Goal: Task Accomplishment & Management: Manage account settings

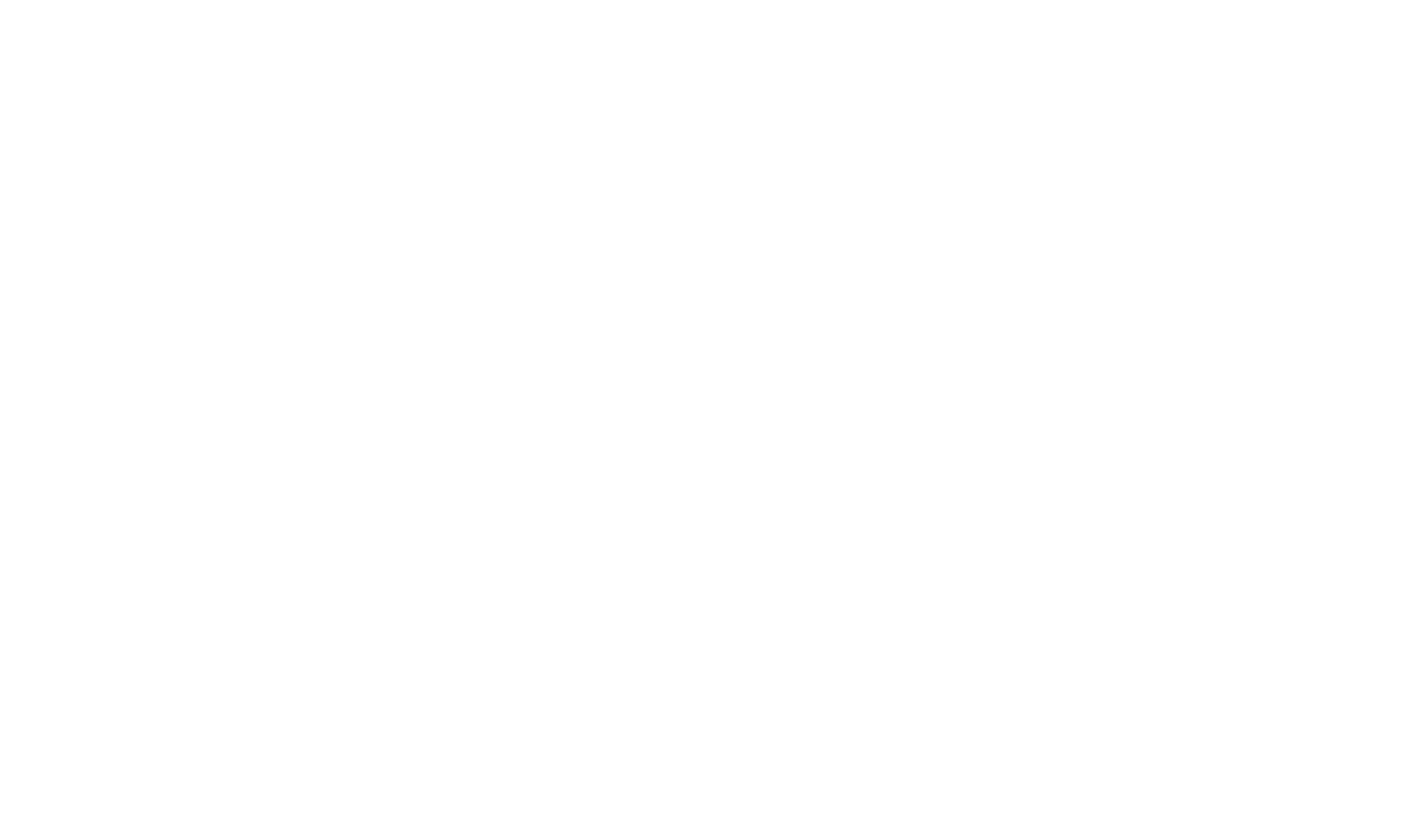
click at [1102, 6] on html at bounding box center [711, 3] width 1422 height 6
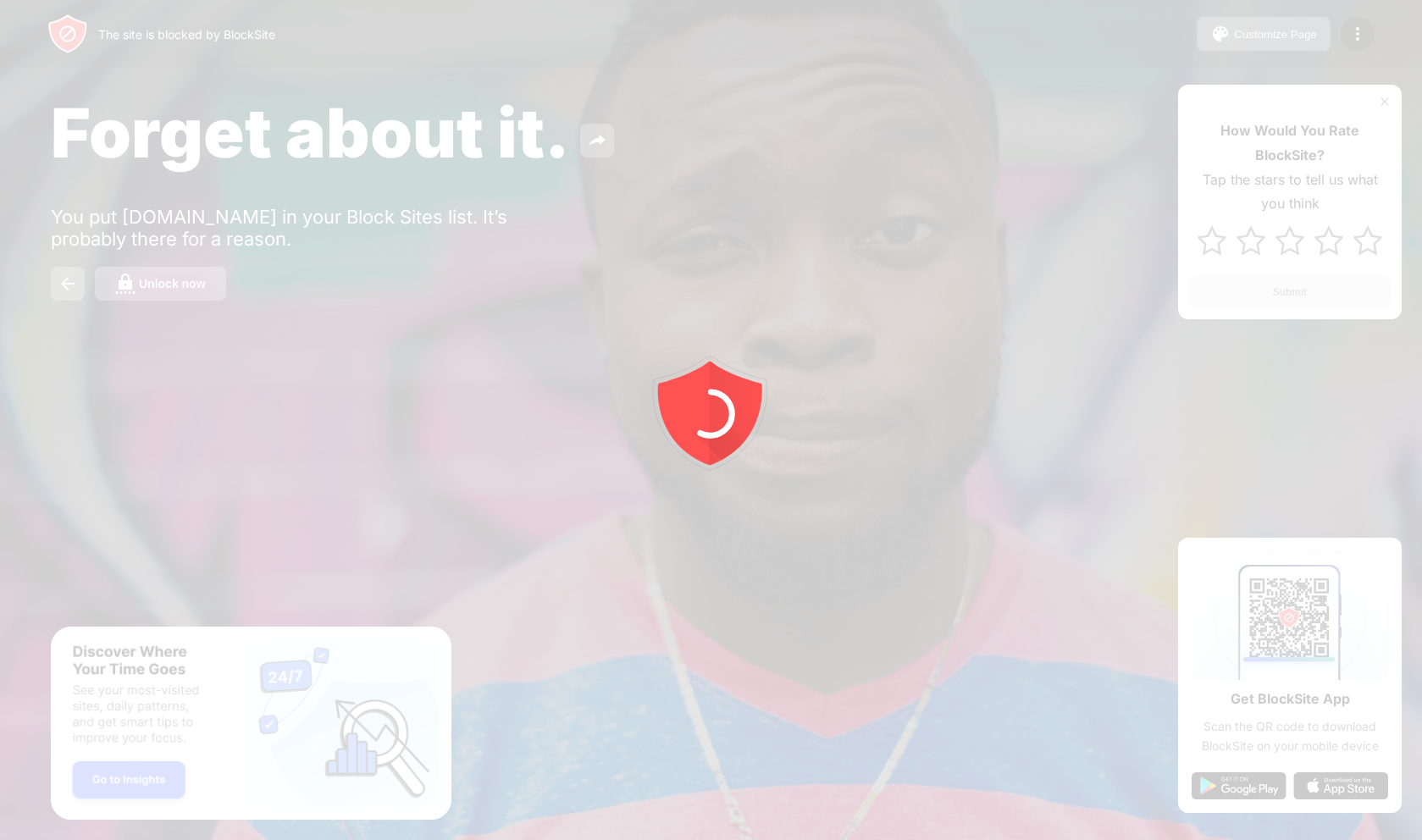
click at [1386, 104] on div at bounding box center [711, 420] width 1422 height 840
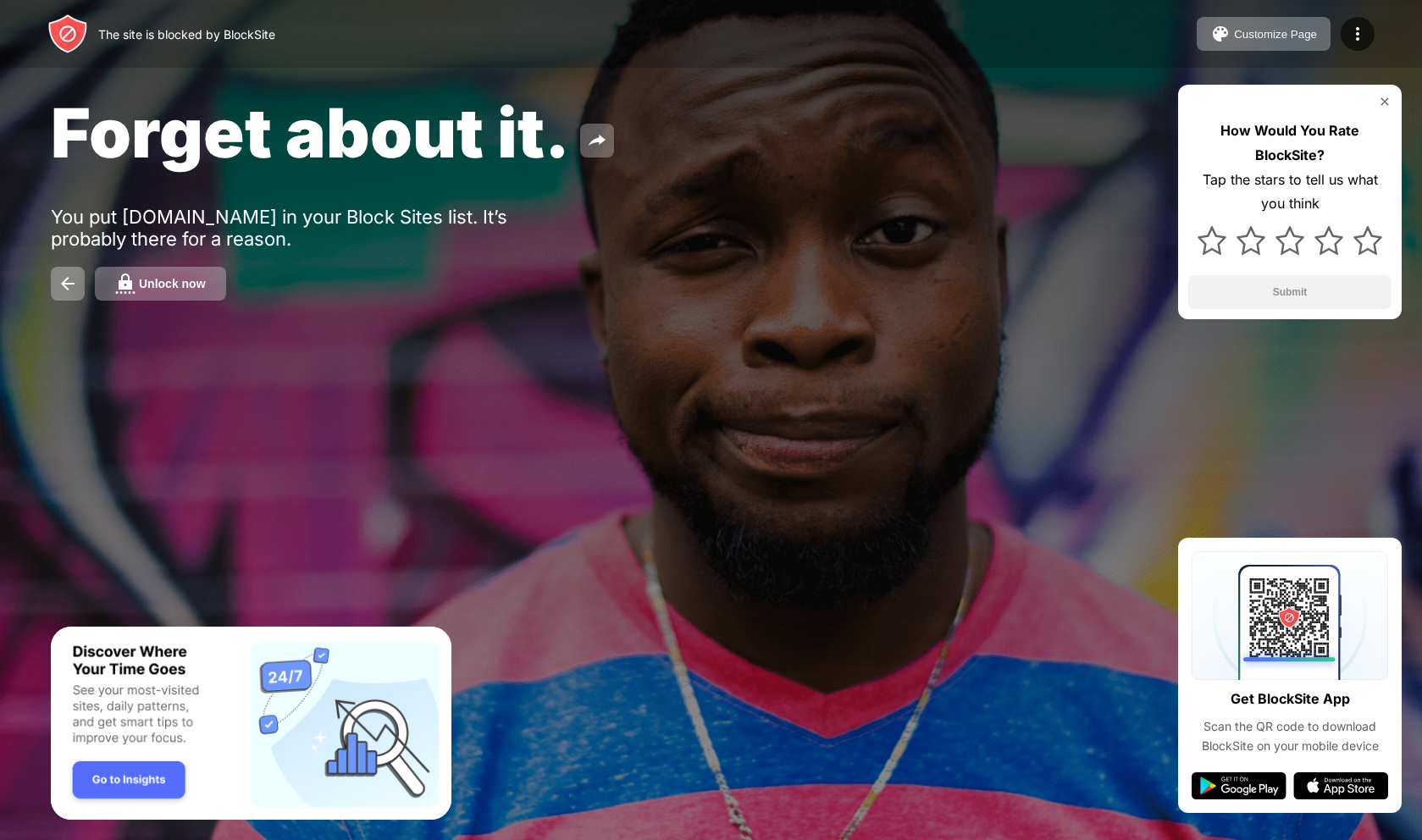
click at [1381, 98] on img at bounding box center [1385, 101] width 14 height 14
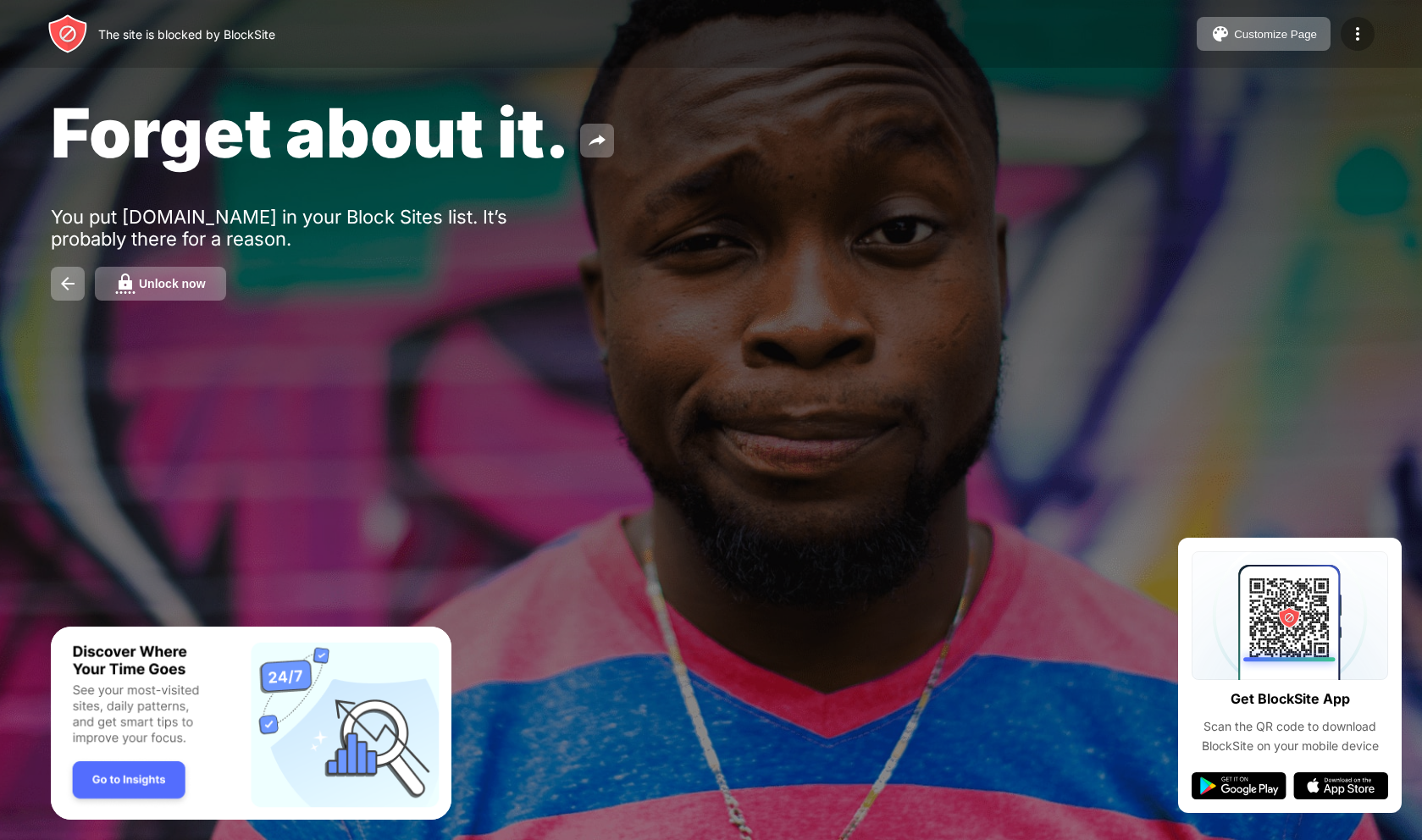
click at [1363, 36] on img at bounding box center [1358, 34] width 20 height 20
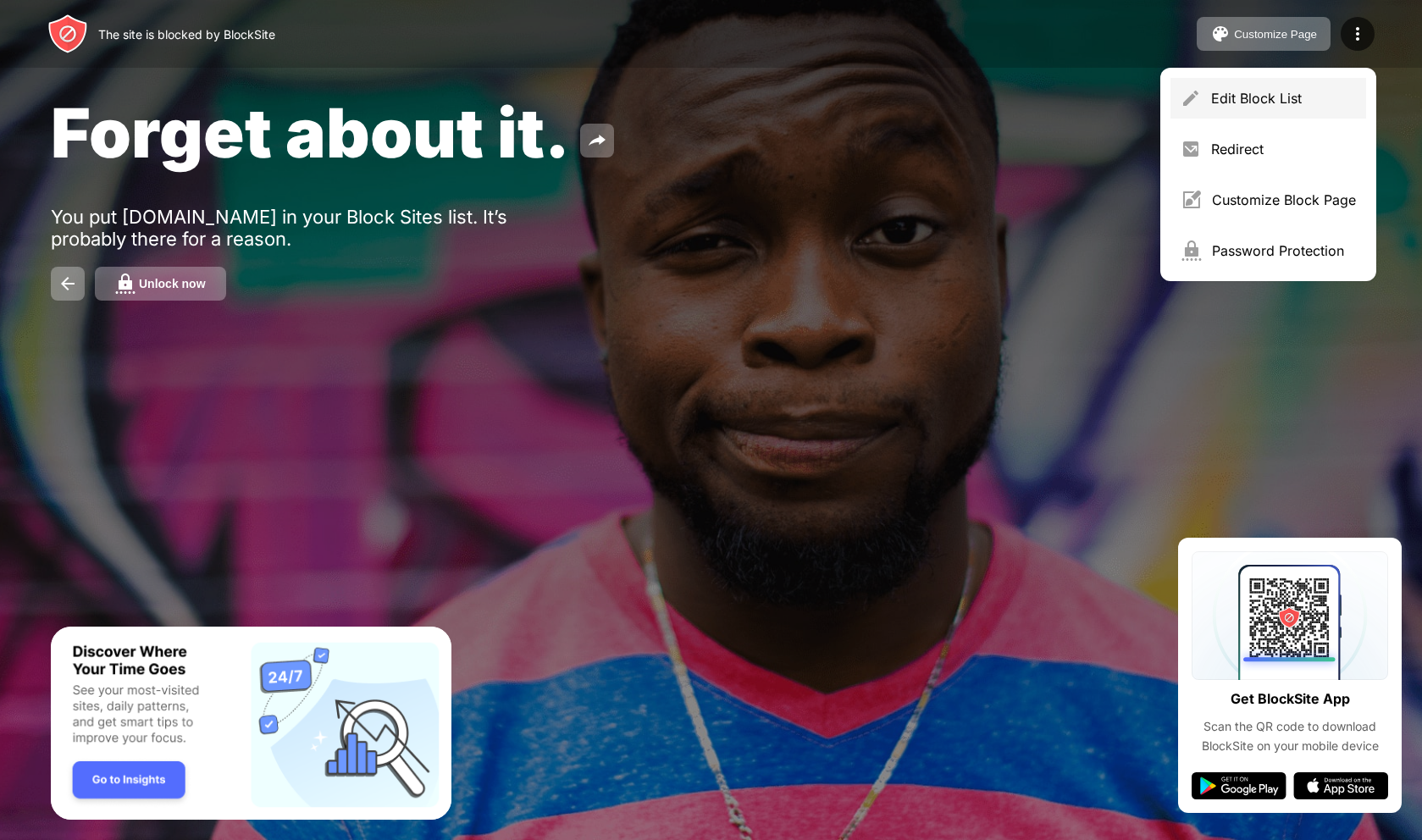
click at [1295, 94] on div "Edit Block List" at bounding box center [1284, 98] width 145 height 17
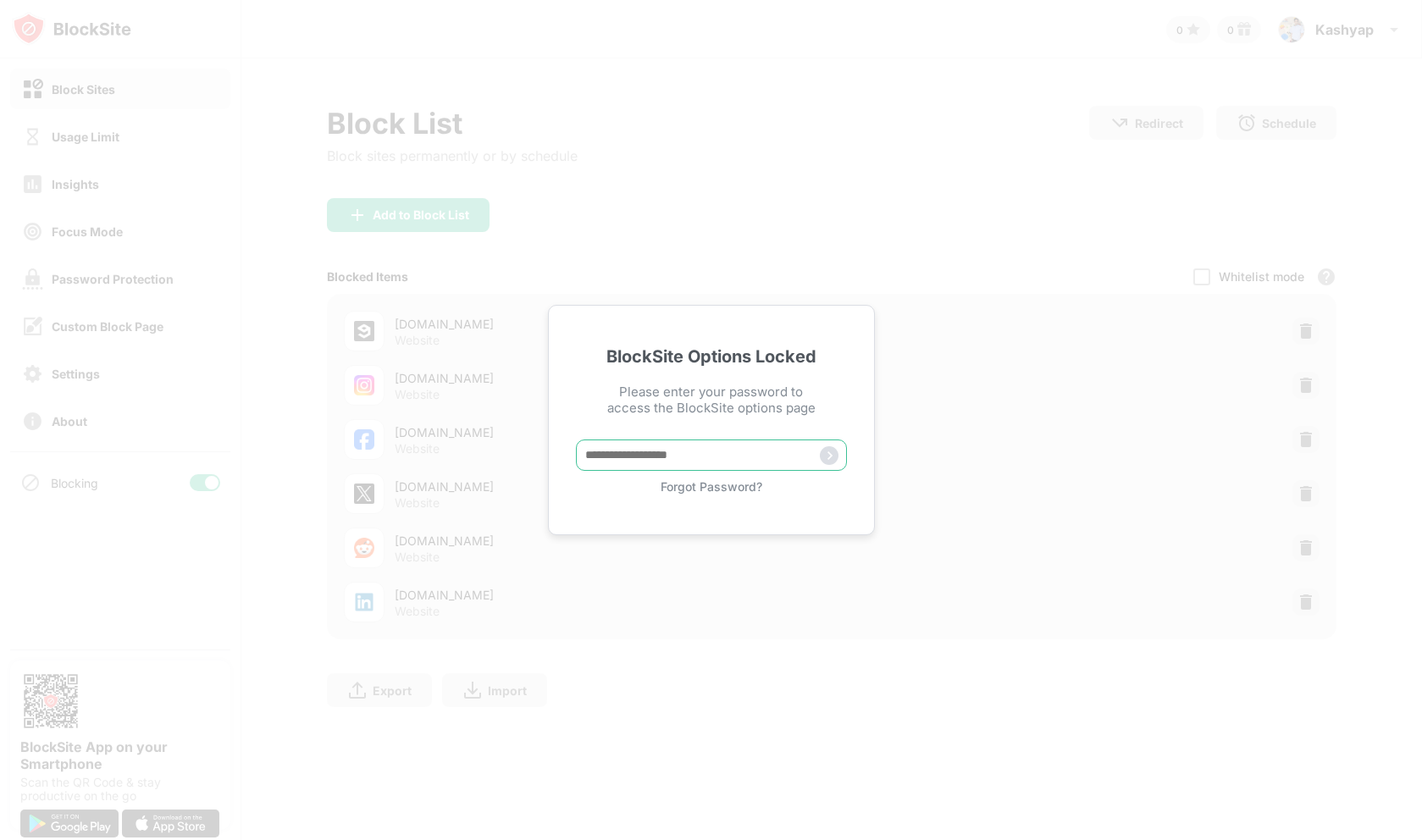
click at [755, 463] on input "text" at bounding box center [711, 455] width 271 height 32
type input "**********"
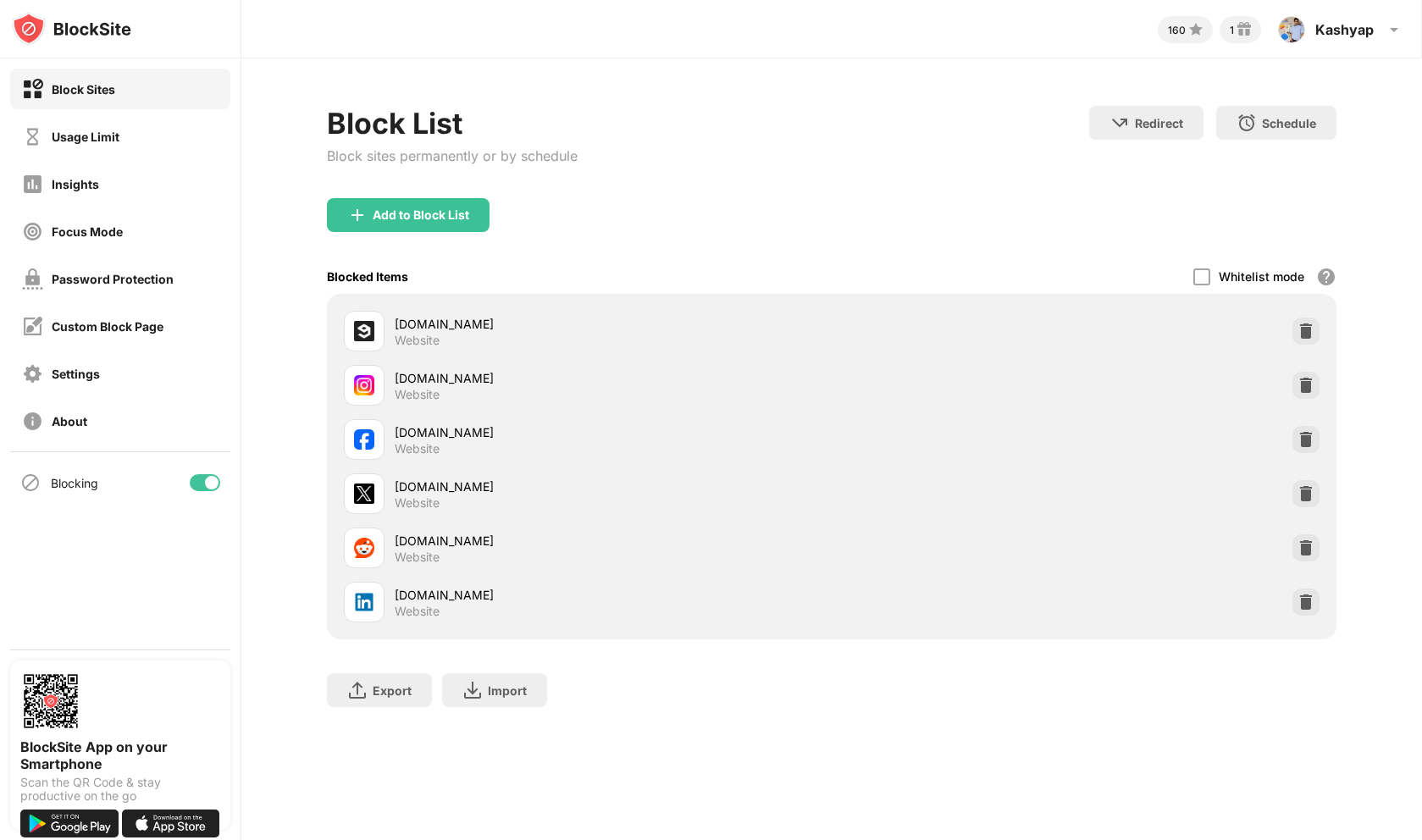
click at [1305, 544] on img at bounding box center [1306, 548] width 17 height 17
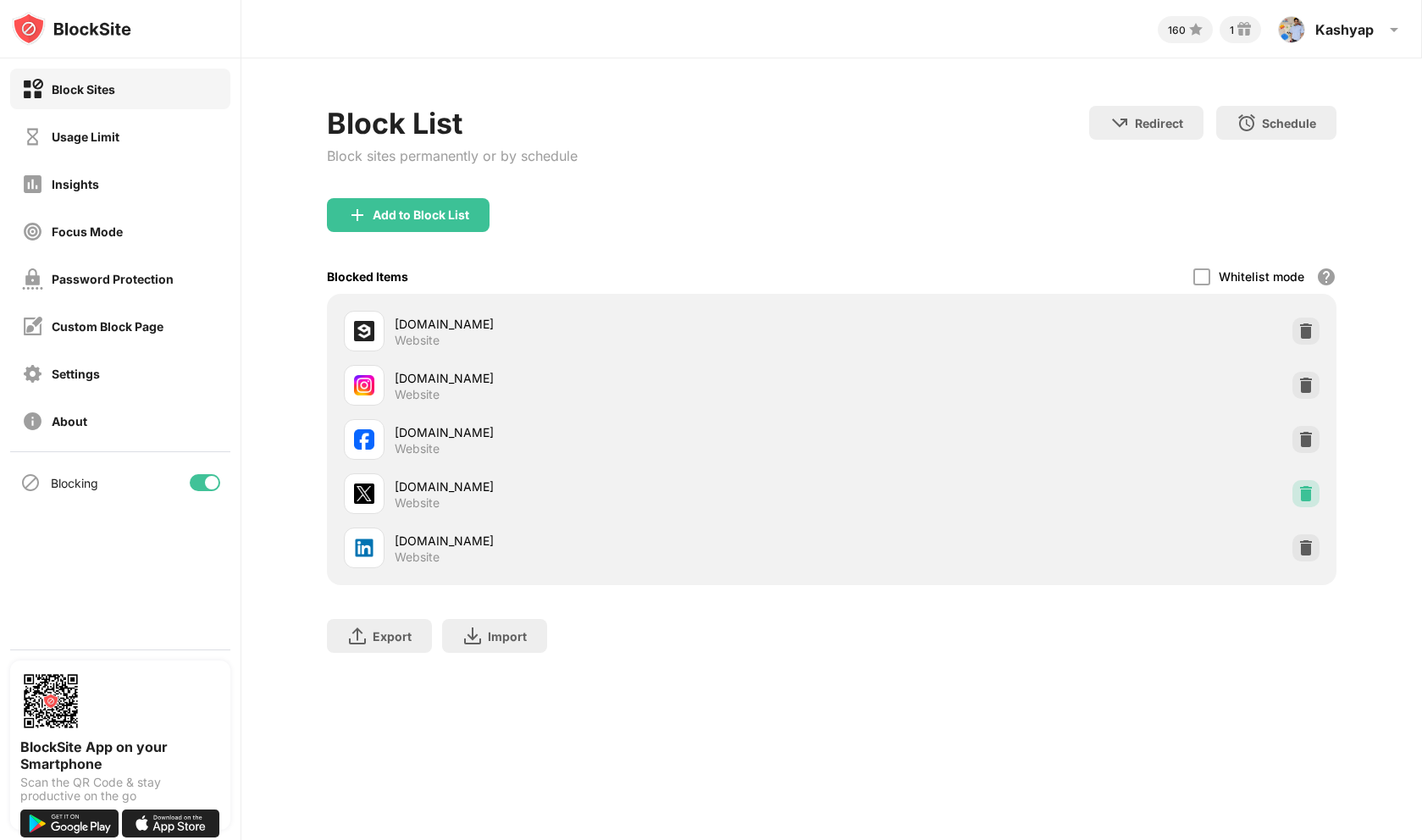
click at [1307, 480] on div at bounding box center [1306, 494] width 27 height 27
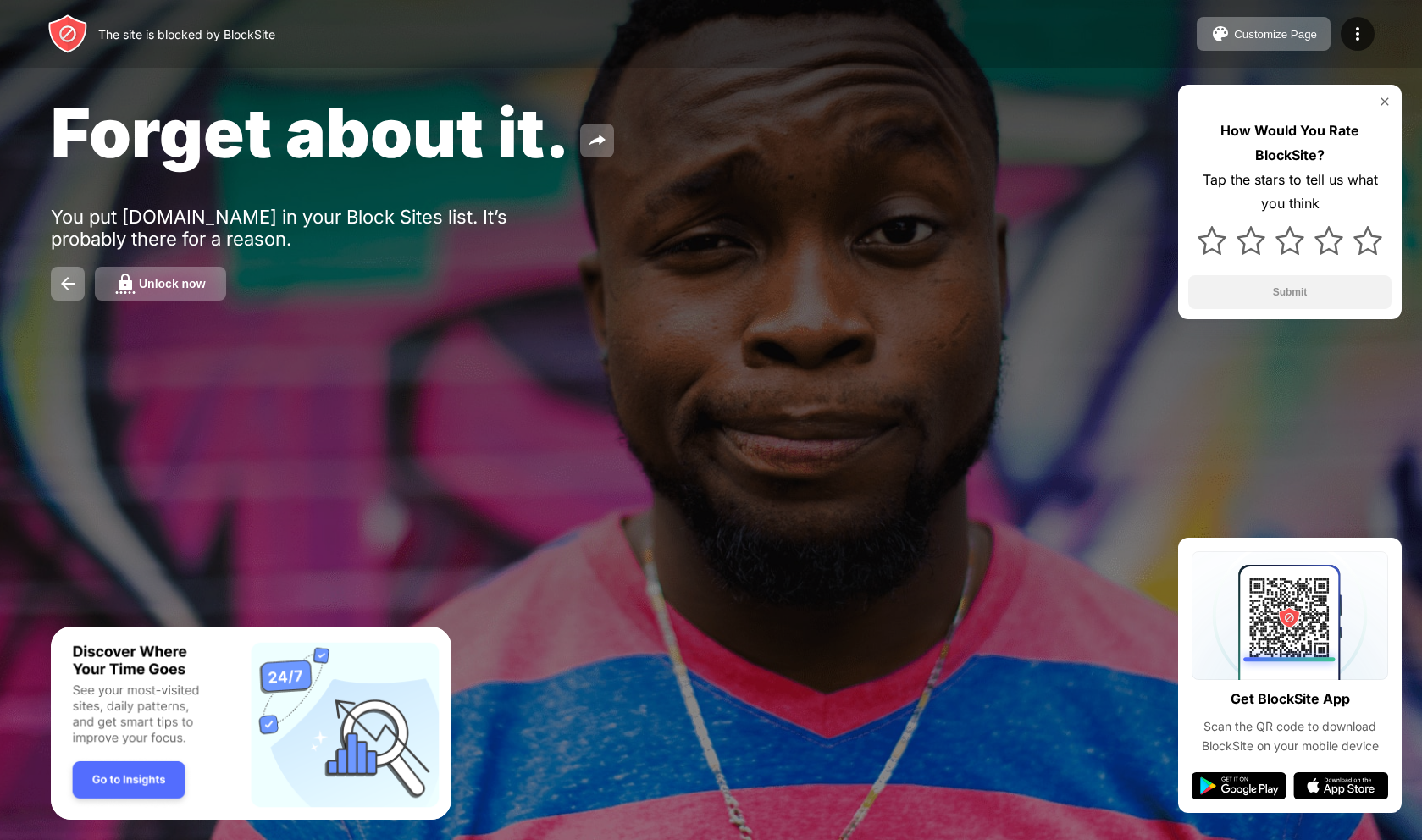
click at [1381, 97] on img at bounding box center [1385, 101] width 14 height 14
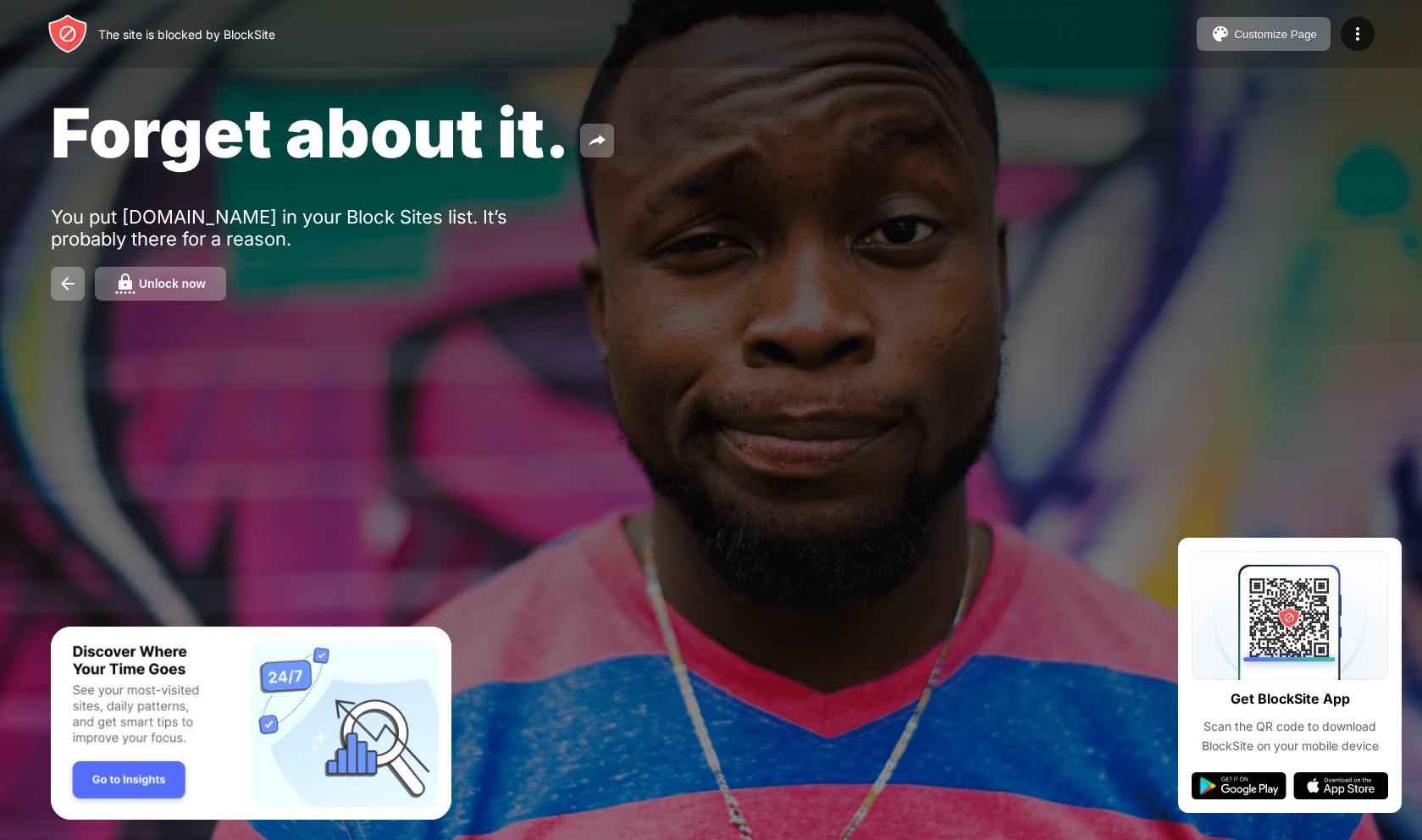
click at [1363, 51] on div "The site is blocked by BlockSite Customize Page Edit Block List Redirect Custom…" at bounding box center [711, 34] width 1422 height 68
click at [1362, 46] on div at bounding box center [1358, 34] width 34 height 34
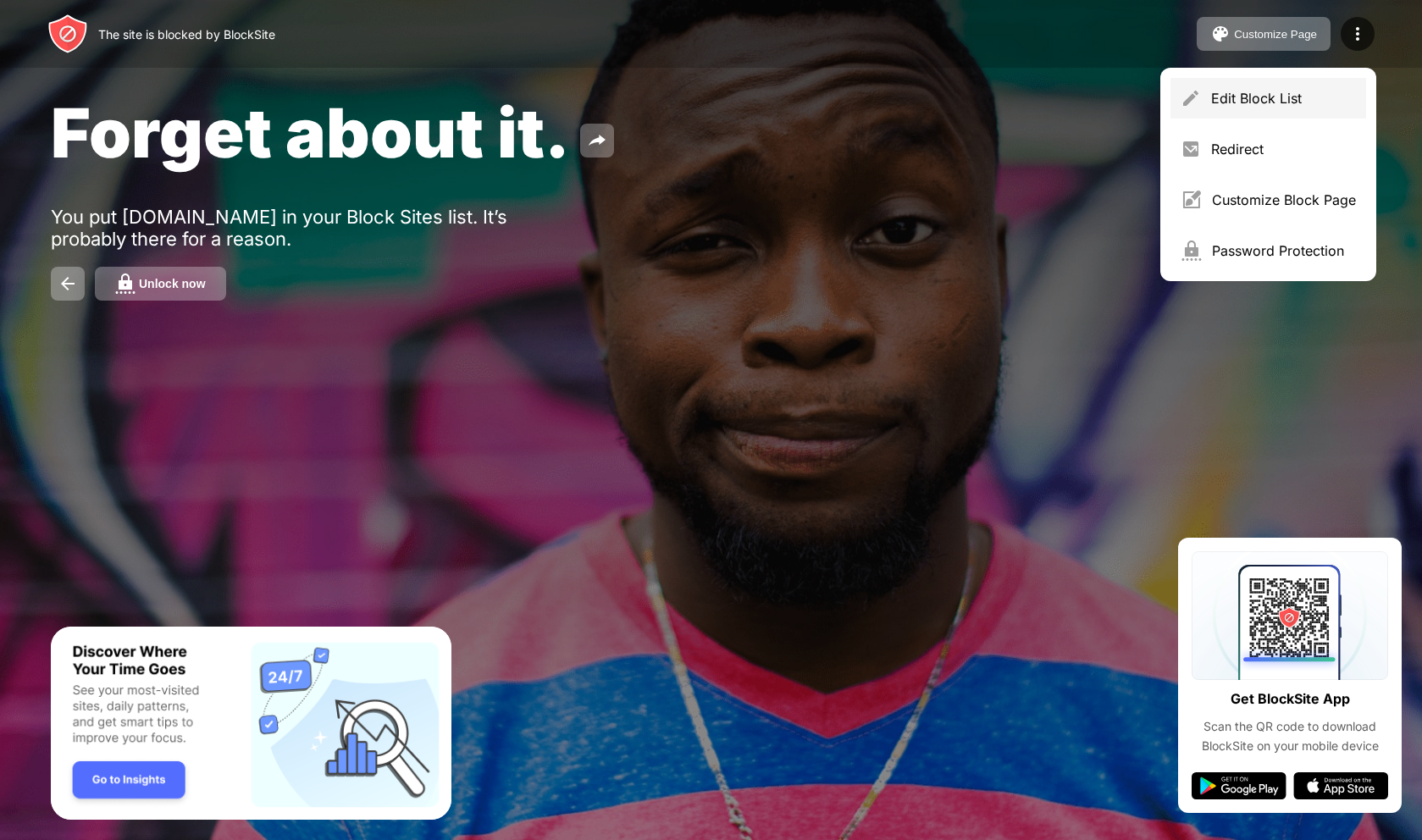
click at [1313, 83] on div "Edit Block List" at bounding box center [1268, 98] width 195 height 41
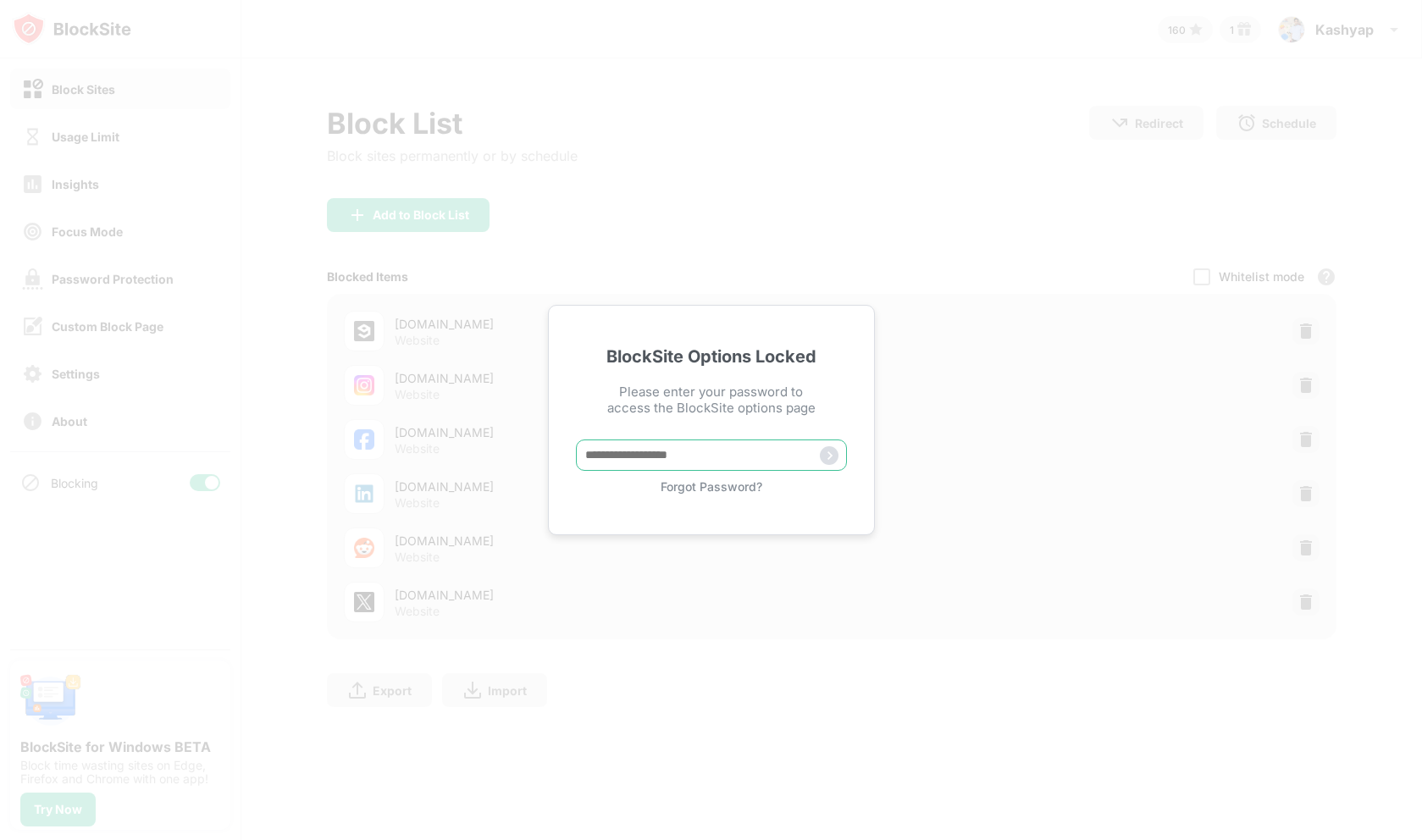
click at [664, 440] on input "text" at bounding box center [711, 455] width 271 height 32
type input "**********"
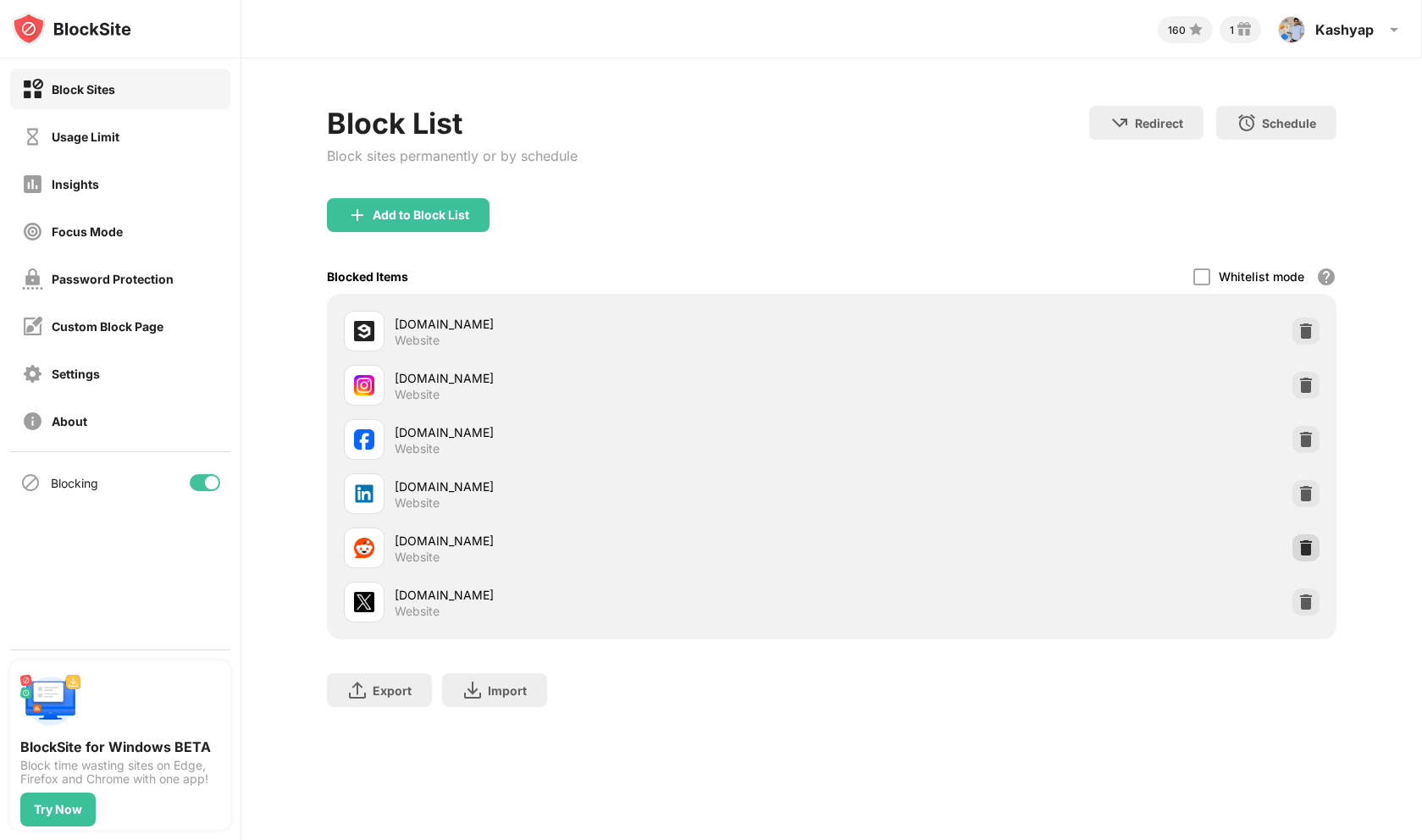
click at [1304, 552] on img at bounding box center [1306, 548] width 17 height 17
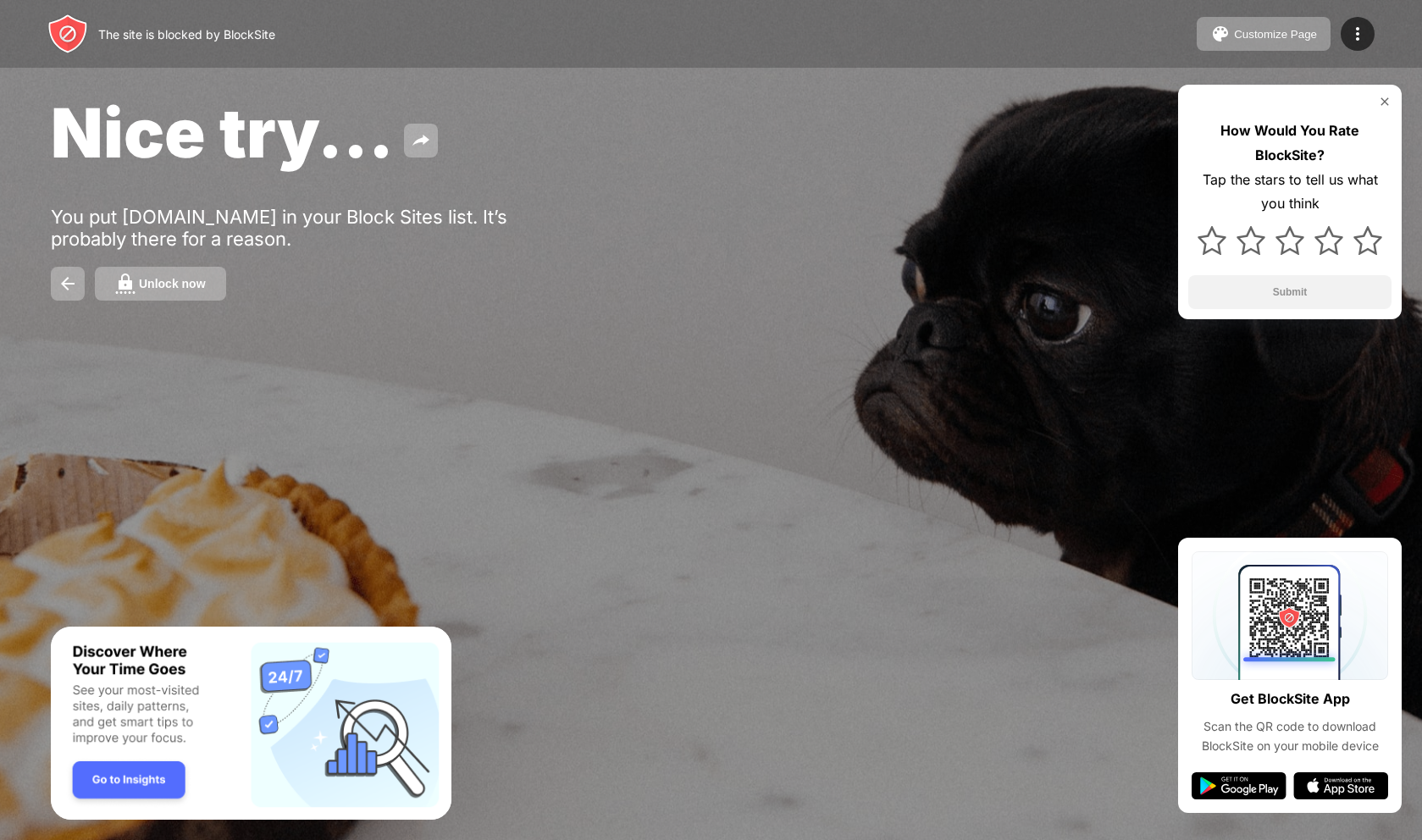
click at [1387, 102] on img at bounding box center [1385, 101] width 14 height 14
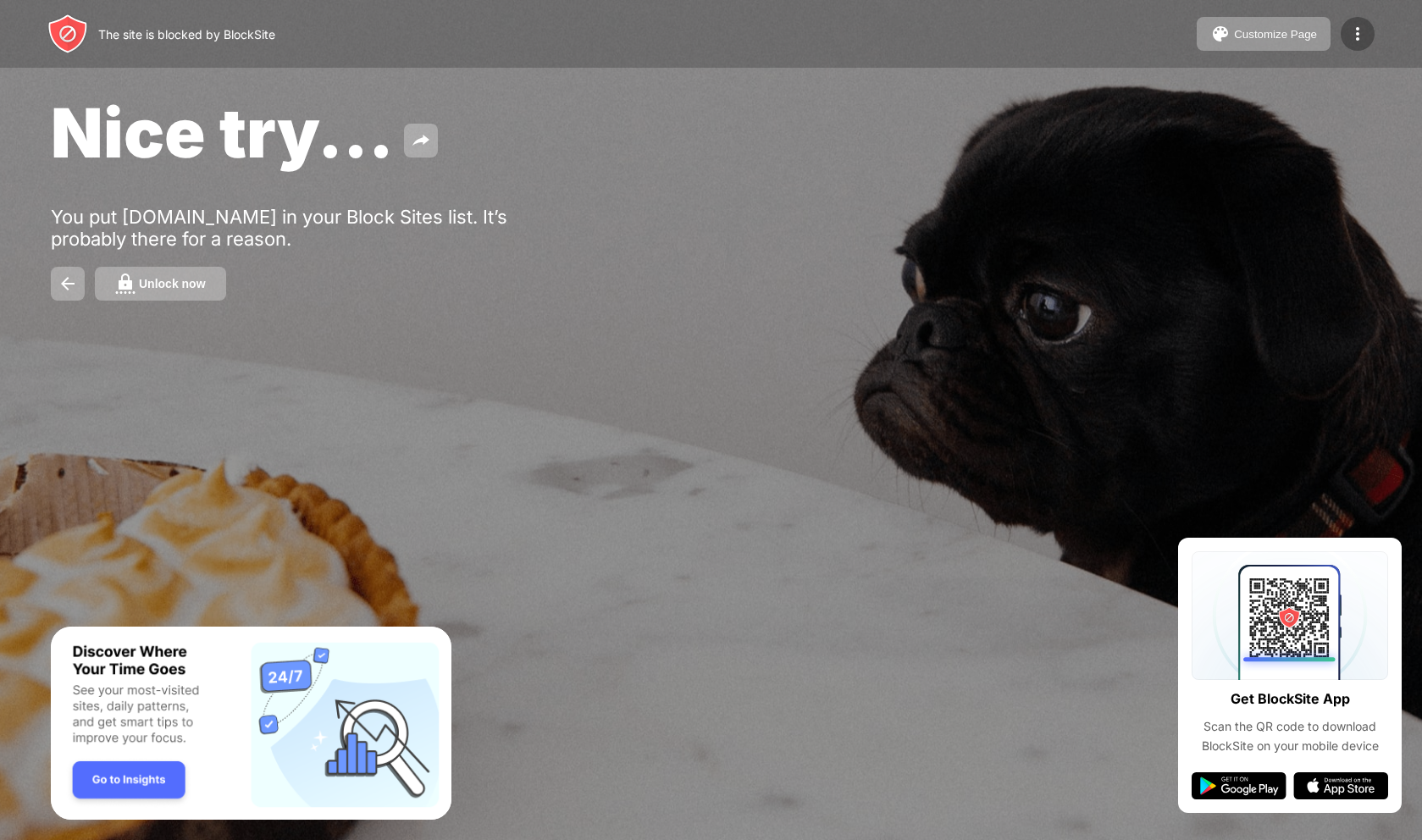
click at [1367, 40] on img at bounding box center [1358, 34] width 20 height 20
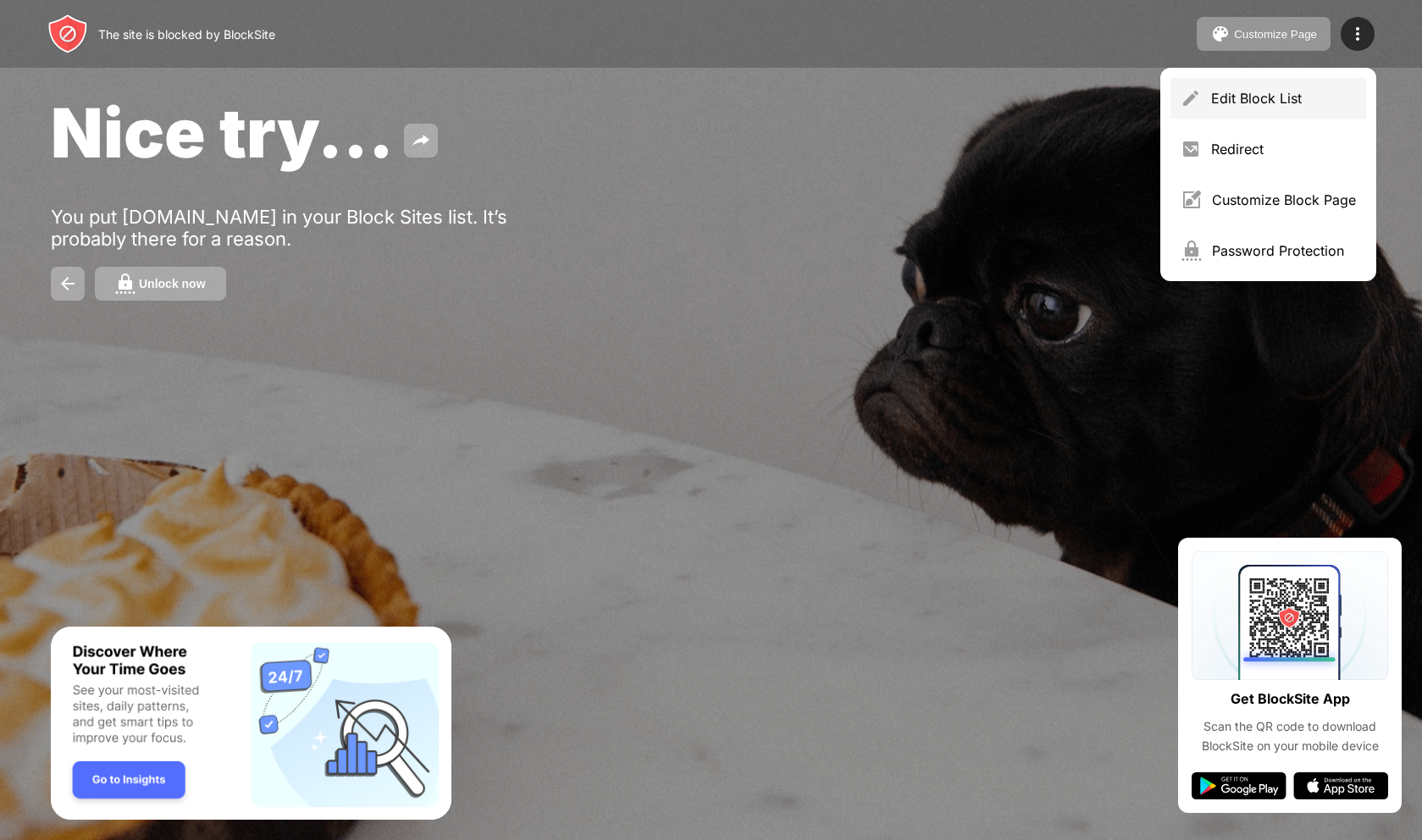
click at [1298, 97] on div "Edit Block List" at bounding box center [1284, 98] width 145 height 17
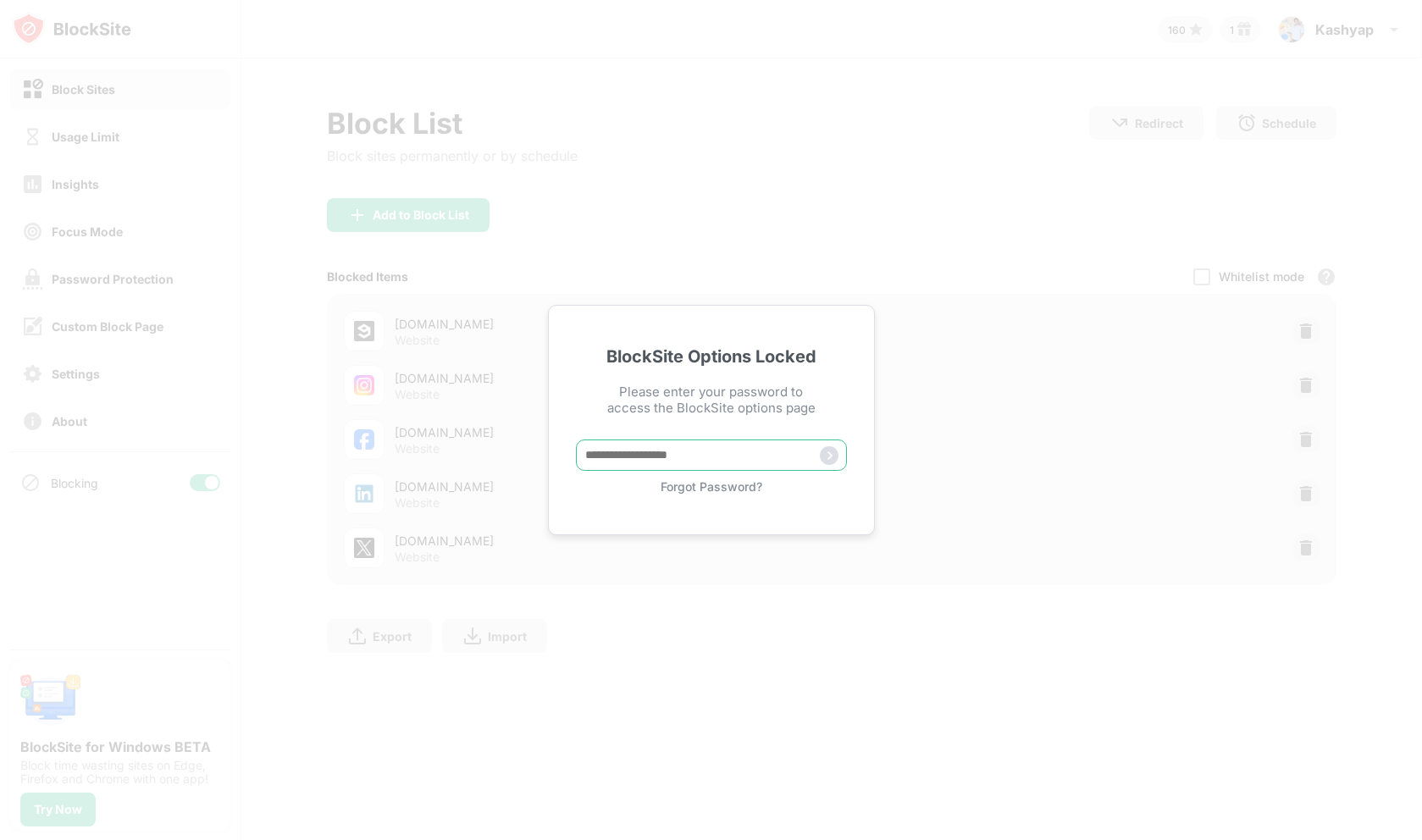
click at [705, 452] on input "text" at bounding box center [711, 455] width 271 height 32
type input "**********"
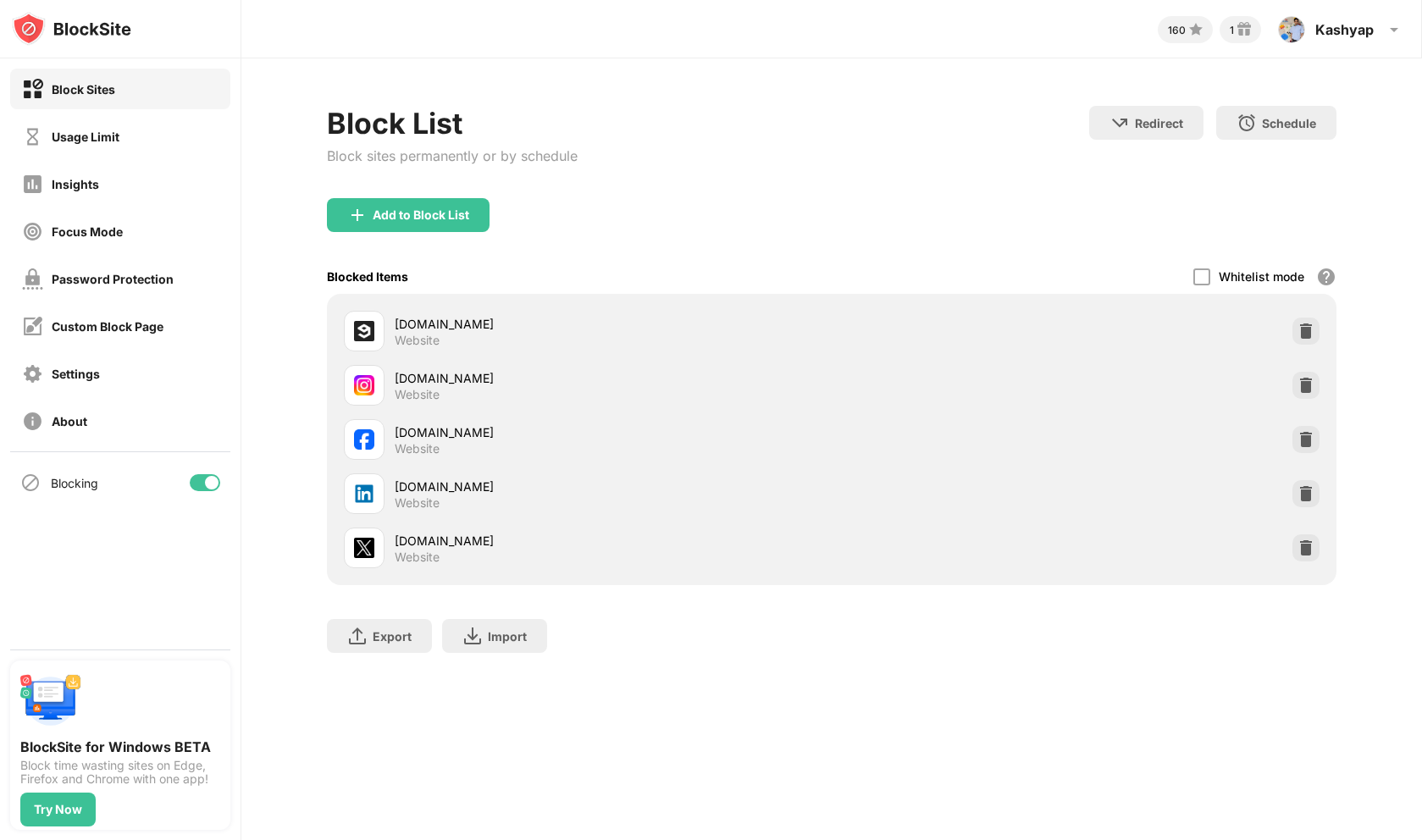
click at [1320, 548] on div "x.com Website" at bounding box center [832, 548] width 990 height 54
click at [1312, 548] on img at bounding box center [1306, 548] width 17 height 17
